Goal: Transaction & Acquisition: Purchase product/service

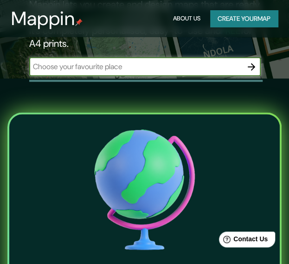
scroll to position [139, 0]
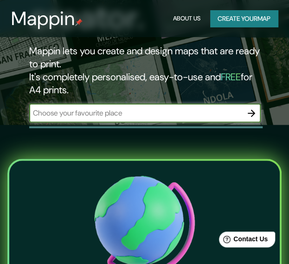
click at [102, 110] on input "text" at bounding box center [135, 113] width 213 height 11
type input "piura"
click at [256, 113] on icon "button" at bounding box center [251, 113] width 11 height 11
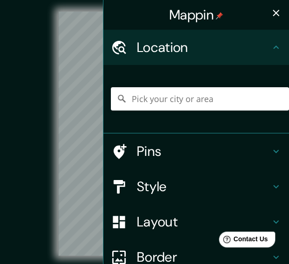
click at [271, 12] on icon "button" at bounding box center [276, 12] width 11 height 11
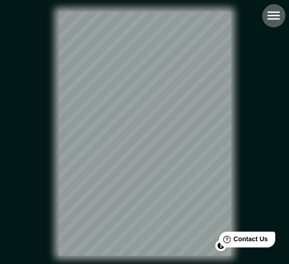
click at [280, 16] on icon "button" at bounding box center [274, 15] width 16 height 16
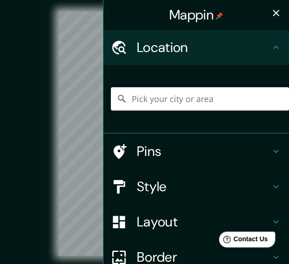
scroll to position [46, 0]
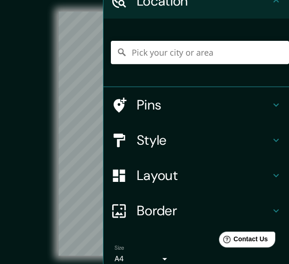
click at [203, 170] on h4 "Layout" at bounding box center [204, 175] width 134 height 17
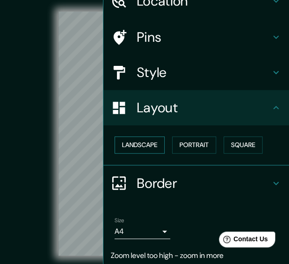
click at [137, 146] on button "Landscape" at bounding box center [140, 145] width 50 height 17
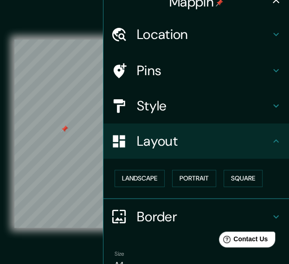
scroll to position [0, 0]
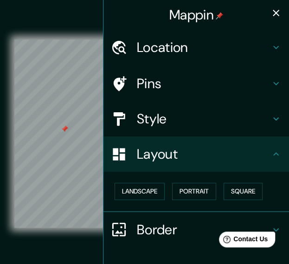
click at [274, 16] on icon "button" at bounding box center [276, 12] width 11 height 11
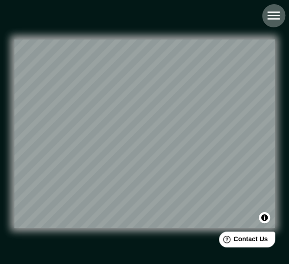
click at [277, 15] on icon "button" at bounding box center [273, 16] width 12 height 8
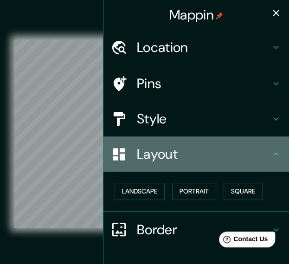
click at [271, 151] on icon at bounding box center [276, 154] width 11 height 11
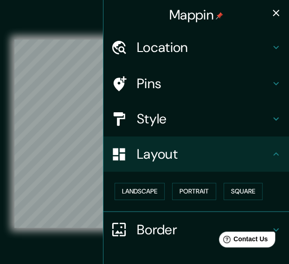
click at [271, 150] on icon at bounding box center [276, 154] width 11 height 11
click at [271, 119] on icon at bounding box center [276, 118] width 11 height 11
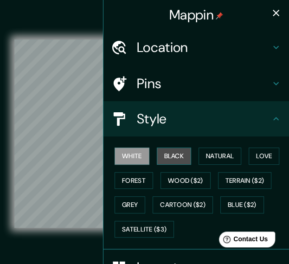
click at [174, 158] on button "Black" at bounding box center [174, 156] width 35 height 17
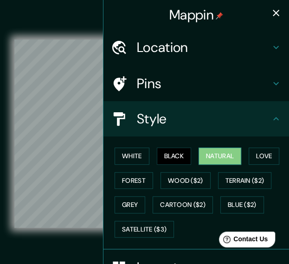
click at [210, 157] on button "Natural" at bounding box center [220, 156] width 43 height 17
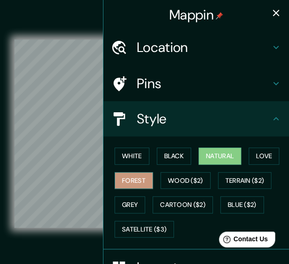
click at [129, 181] on button "Forest" at bounding box center [134, 180] width 39 height 17
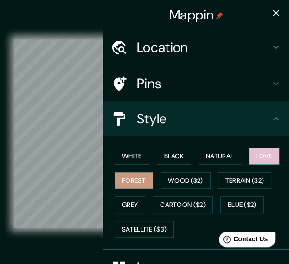
click at [266, 155] on button "Love" at bounding box center [264, 156] width 31 height 17
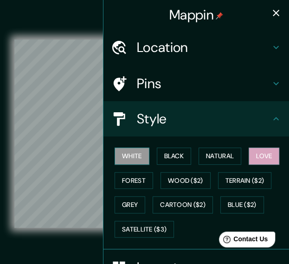
click at [115, 159] on button "White" at bounding box center [132, 156] width 35 height 17
click at [230, 45] on h4 "Location" at bounding box center [204, 47] width 134 height 17
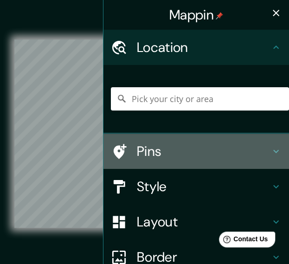
click at [177, 148] on h4 "Pins" at bounding box center [204, 151] width 134 height 17
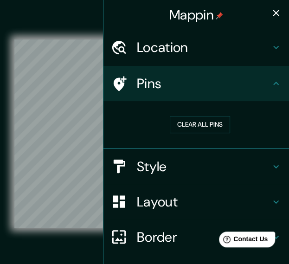
click at [272, 14] on icon "button" at bounding box center [276, 12] width 11 height 11
